Goal: Task Accomplishment & Management: Use online tool/utility

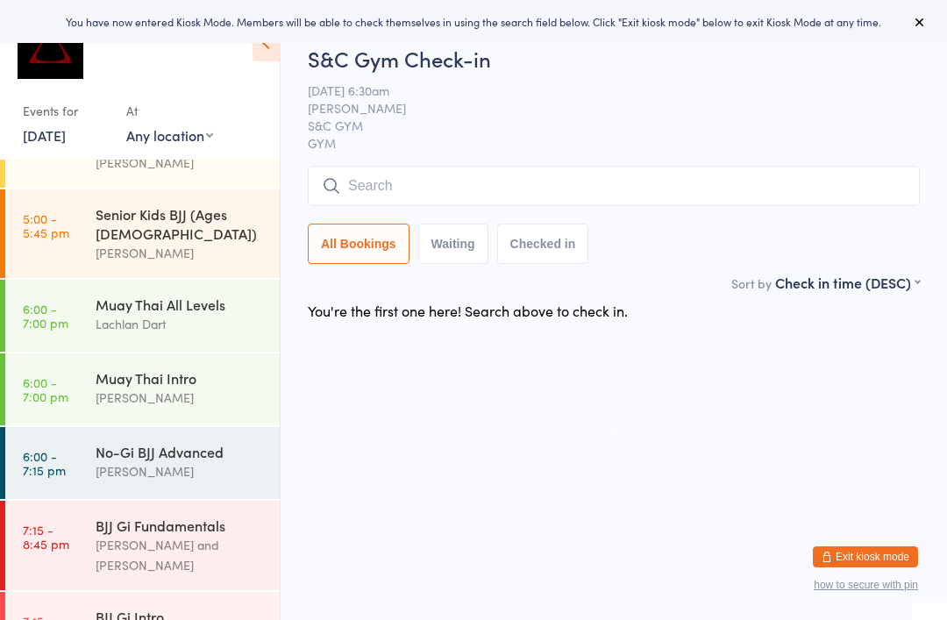
scroll to position [607, 0]
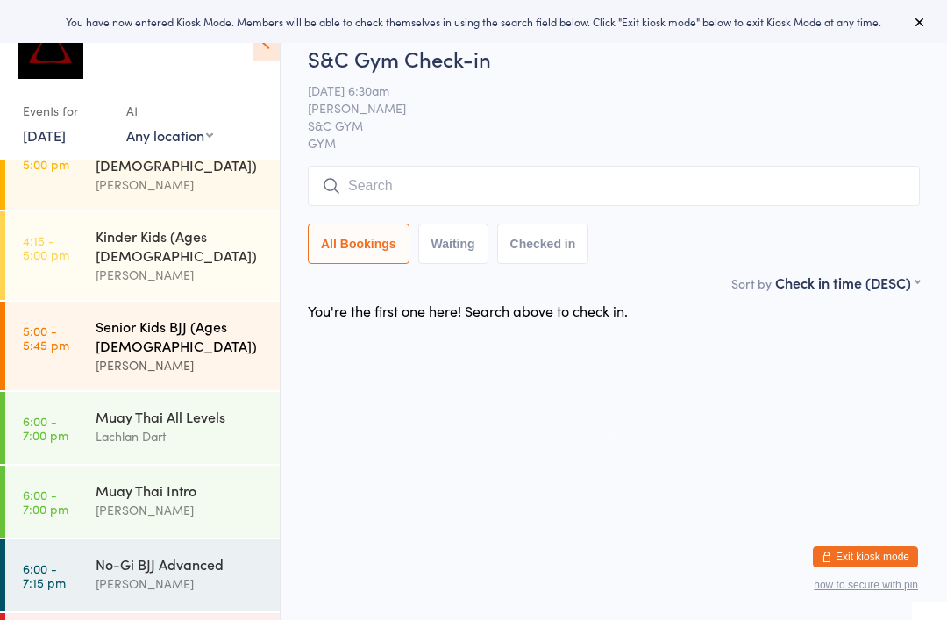
click at [144, 317] on div "Senior Kids BJJ (Ages [DEMOGRAPHIC_DATA])" at bounding box center [180, 336] width 169 height 39
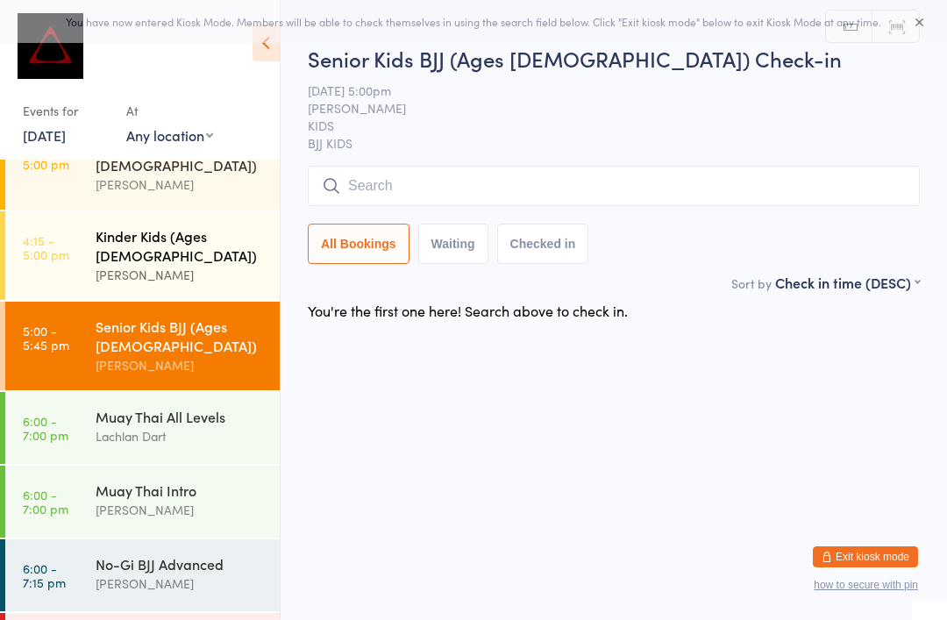
click at [127, 226] on div "Kinder Kids (Ages [DEMOGRAPHIC_DATA])" at bounding box center [180, 245] width 169 height 39
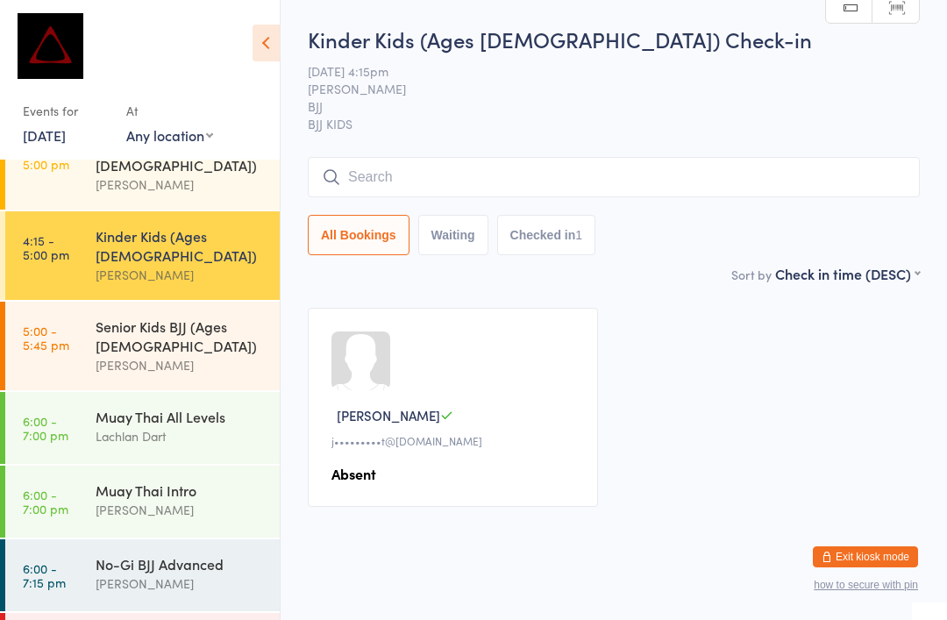
click at [531, 218] on button "Checked in 1" at bounding box center [546, 235] width 99 height 40
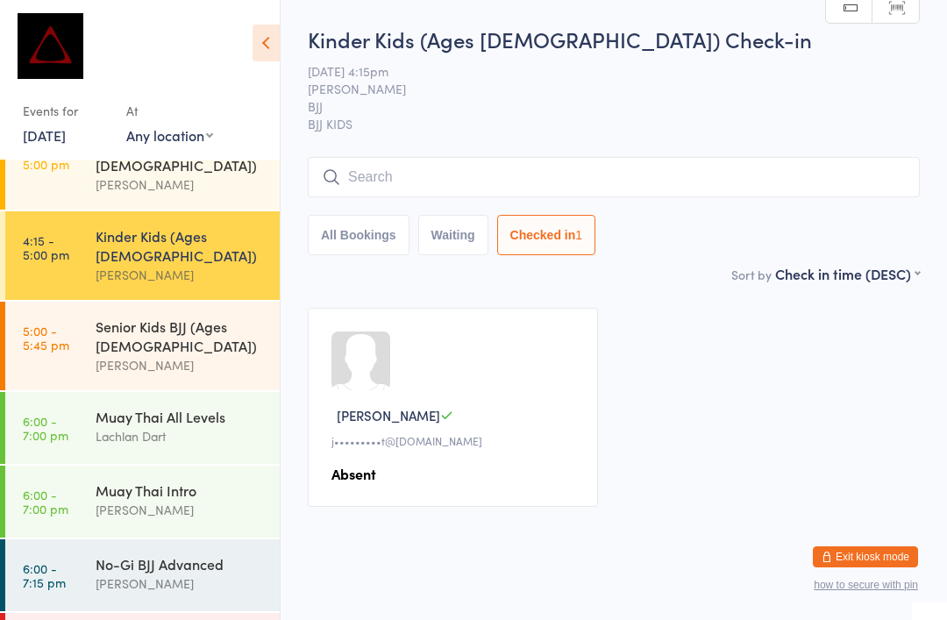
click at [606, 166] on input "search" at bounding box center [614, 177] width 612 height 40
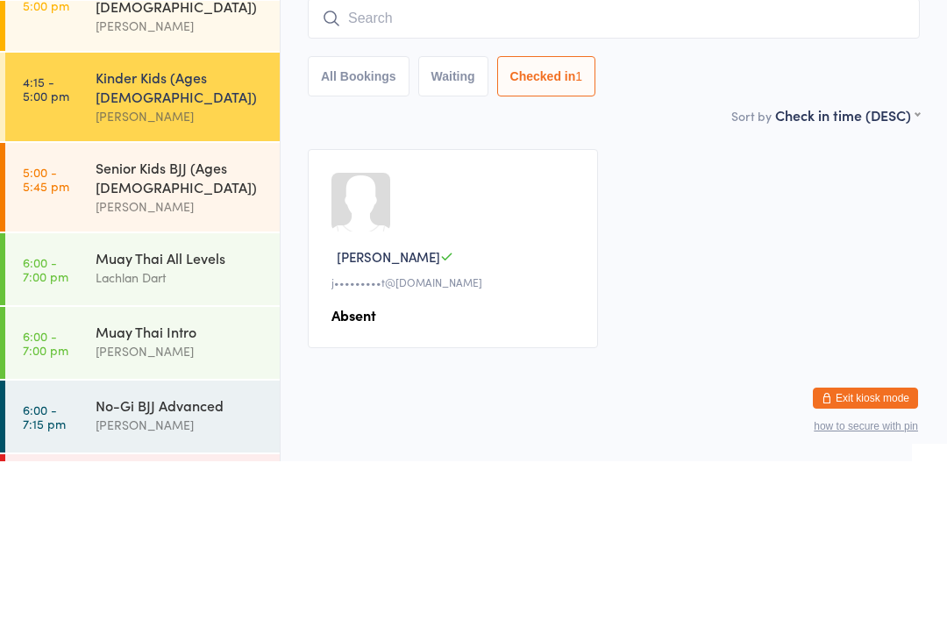
type input "M"
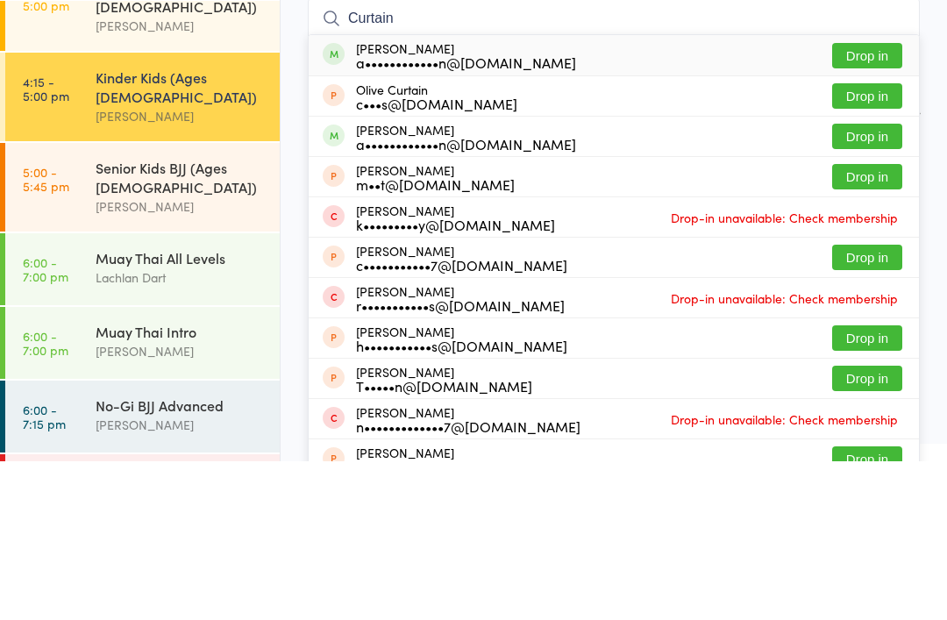
type input "Curtain"
click at [395, 296] on div "a••••••••••••n@[DOMAIN_NAME]" at bounding box center [466, 303] width 220 height 14
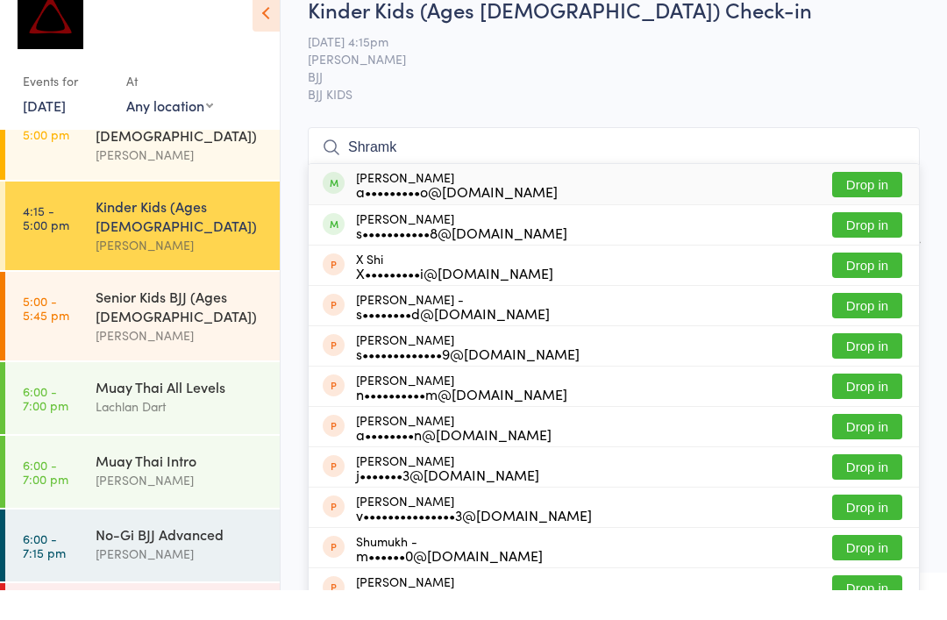
type input "Shramk"
click at [867, 202] on button "Drop in" at bounding box center [867, 214] width 70 height 25
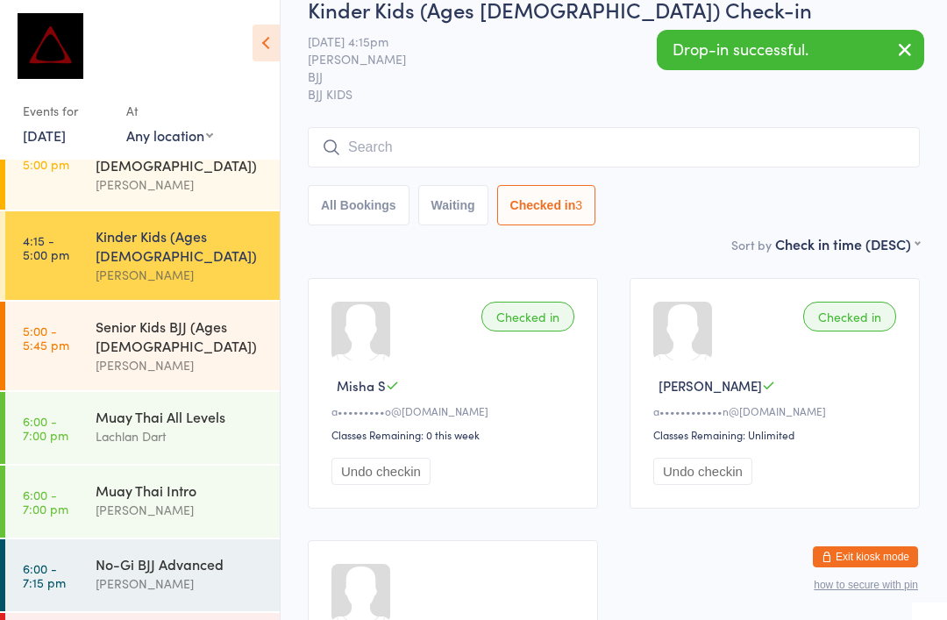
click at [577, 75] on span "BJJ" at bounding box center [600, 77] width 585 height 18
